Goal: Task Accomplishment & Management: Use online tool/utility

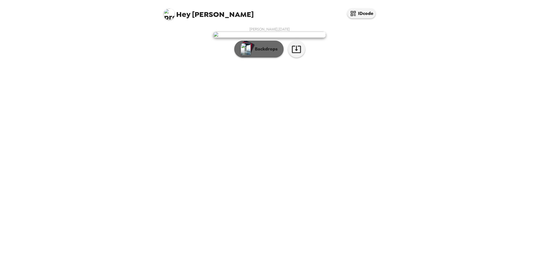
click at [264, 52] on p "Backdrops" at bounding box center [265, 49] width 26 height 7
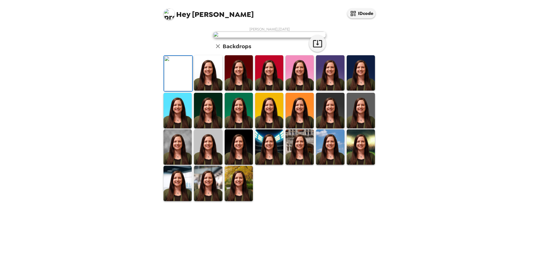
click at [205, 91] on img at bounding box center [208, 72] width 28 height 35
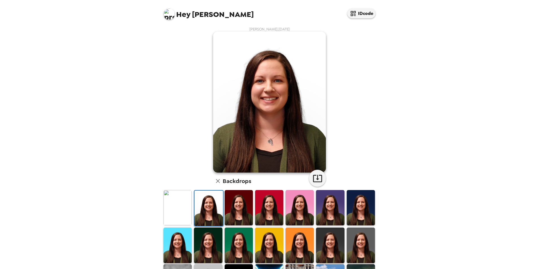
click at [236, 206] on img at bounding box center [239, 207] width 28 height 35
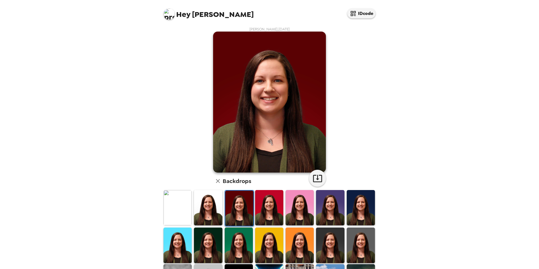
click at [257, 205] on img at bounding box center [269, 207] width 28 height 35
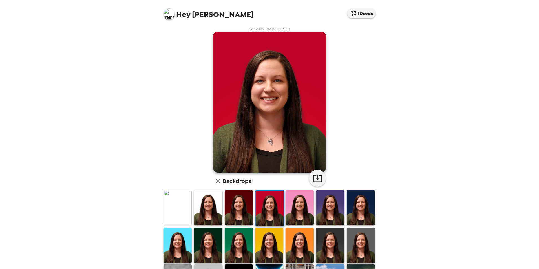
click at [287, 220] on img at bounding box center [300, 207] width 28 height 35
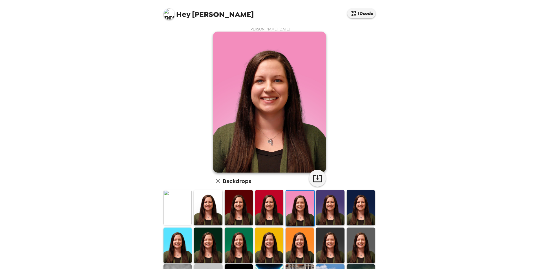
click at [316, 216] on img at bounding box center [330, 207] width 28 height 35
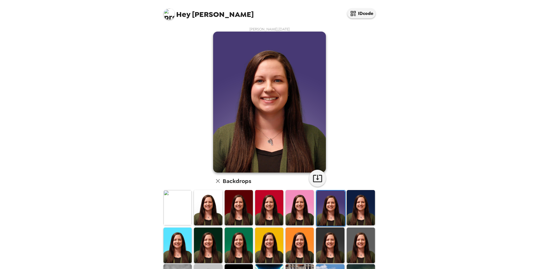
click at [355, 219] on img at bounding box center [361, 207] width 28 height 35
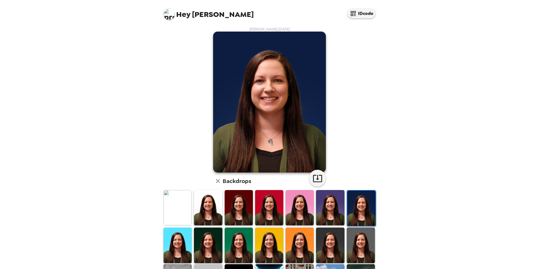
click at [184, 237] on img at bounding box center [178, 245] width 28 height 35
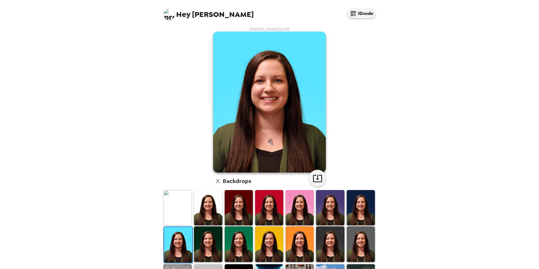
click at [233, 239] on img at bounding box center [239, 244] width 28 height 35
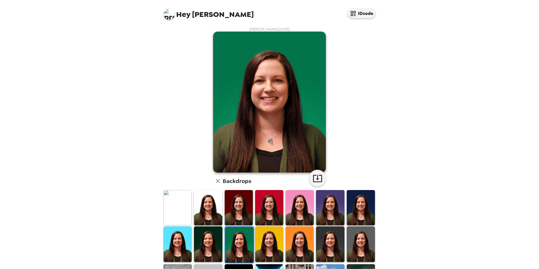
click at [262, 243] on img at bounding box center [269, 244] width 28 height 35
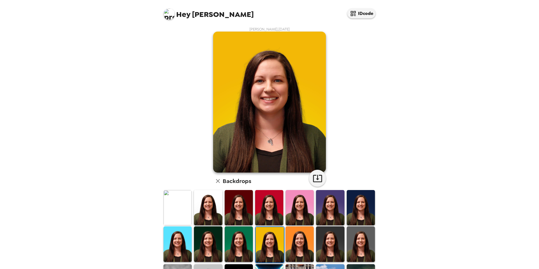
click at [293, 244] on img at bounding box center [300, 244] width 28 height 35
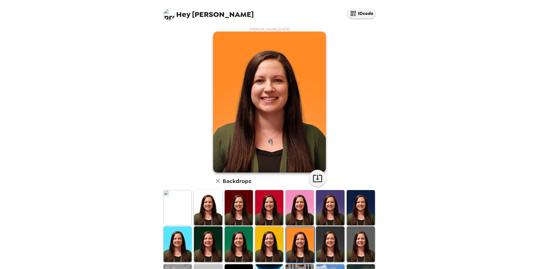
click at [327, 247] on img at bounding box center [330, 244] width 28 height 35
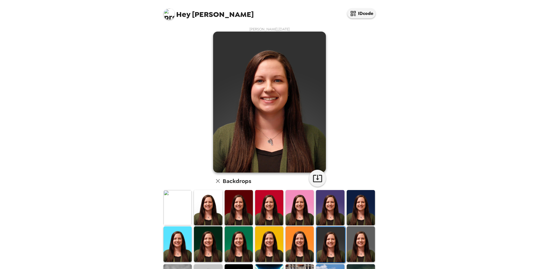
click at [347, 250] on img at bounding box center [361, 244] width 28 height 35
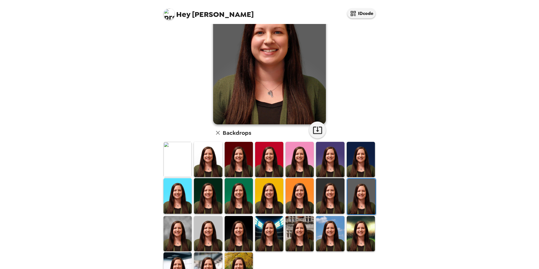
scroll to position [56, 0]
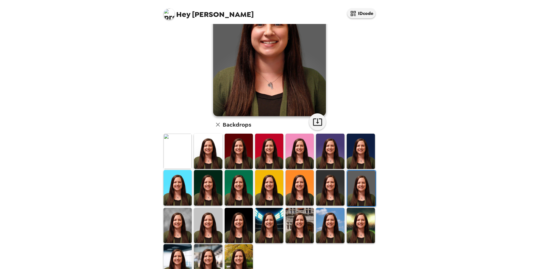
click at [347, 216] on img at bounding box center [361, 225] width 28 height 35
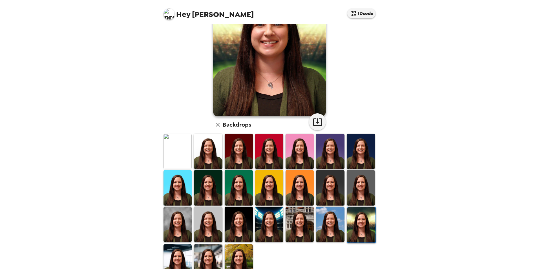
click at [319, 238] on img at bounding box center [330, 224] width 28 height 35
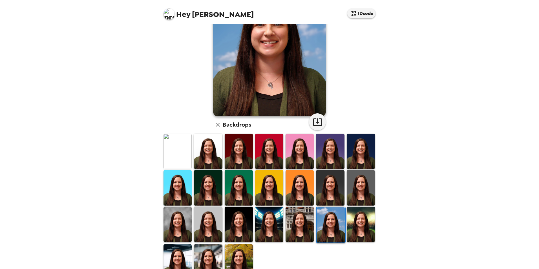
click at [320, 234] on img at bounding box center [331, 224] width 28 height 35
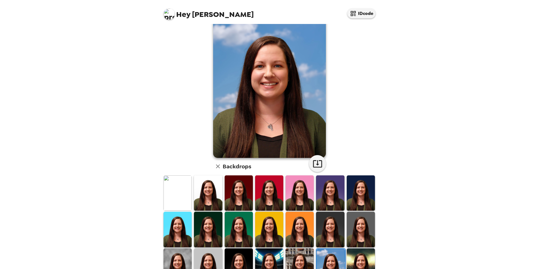
scroll to position [28, 0]
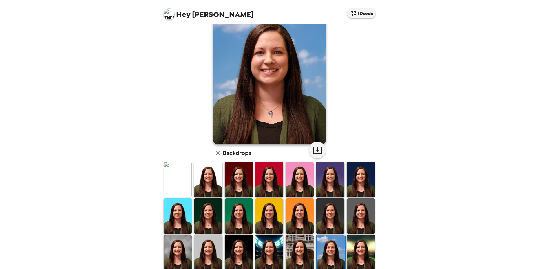
click at [302, 240] on img at bounding box center [300, 252] width 28 height 35
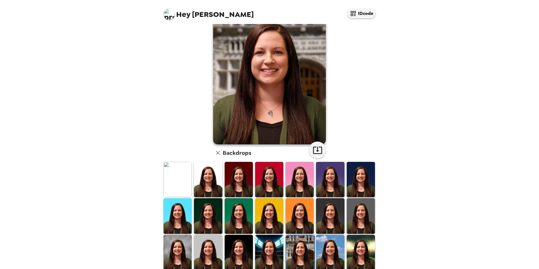
click at [270, 245] on img at bounding box center [269, 252] width 28 height 35
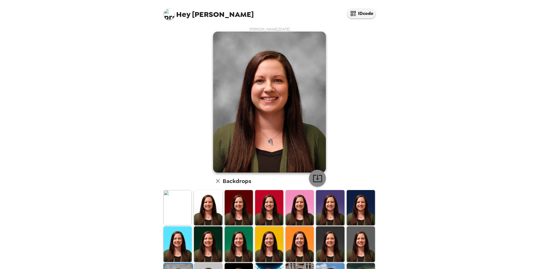
click at [316, 180] on icon "button" at bounding box center [318, 178] width 10 height 10
click at [445, 197] on div "Hey [PERSON_NAME] IDcode [PERSON_NAME] , [DATE] Backdrops" at bounding box center [269, 134] width 539 height 269
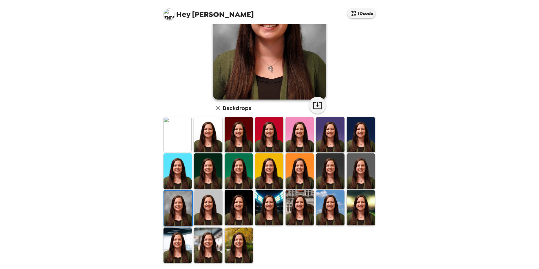
click at [212, 235] on img at bounding box center [208, 245] width 28 height 35
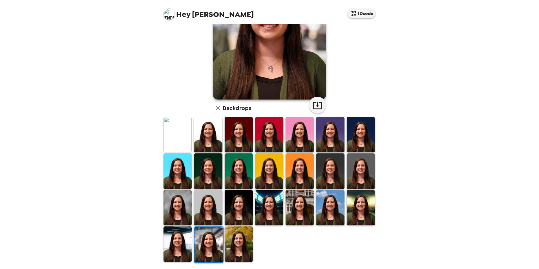
click at [296, 172] on img at bounding box center [300, 170] width 28 height 35
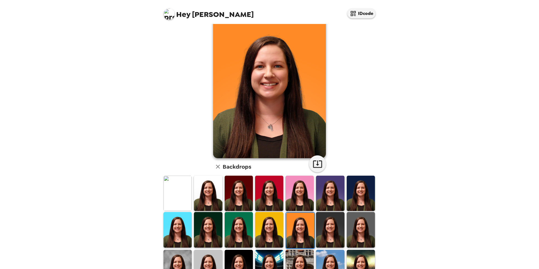
scroll to position [28, 0]
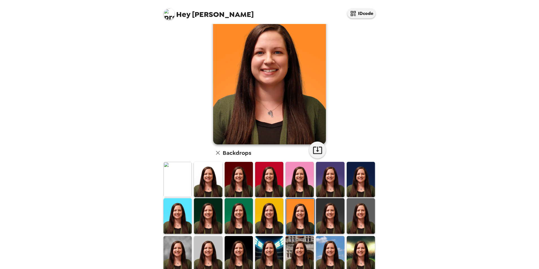
click at [331, 225] on img at bounding box center [330, 215] width 28 height 35
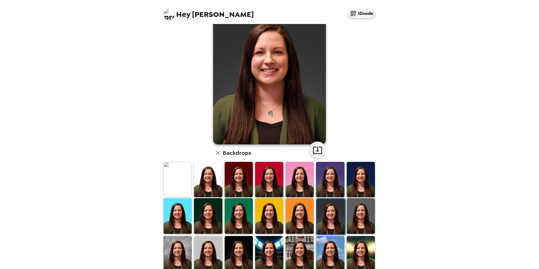
scroll to position [0, 0]
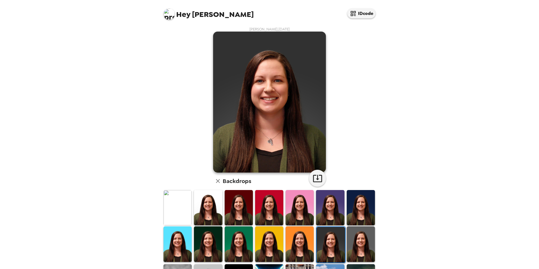
click at [370, 247] on img at bounding box center [361, 244] width 28 height 35
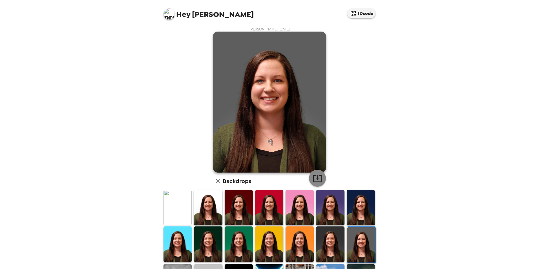
click at [320, 174] on icon "button" at bounding box center [318, 178] width 10 height 10
